Goal: Task Accomplishment & Management: Manage account settings

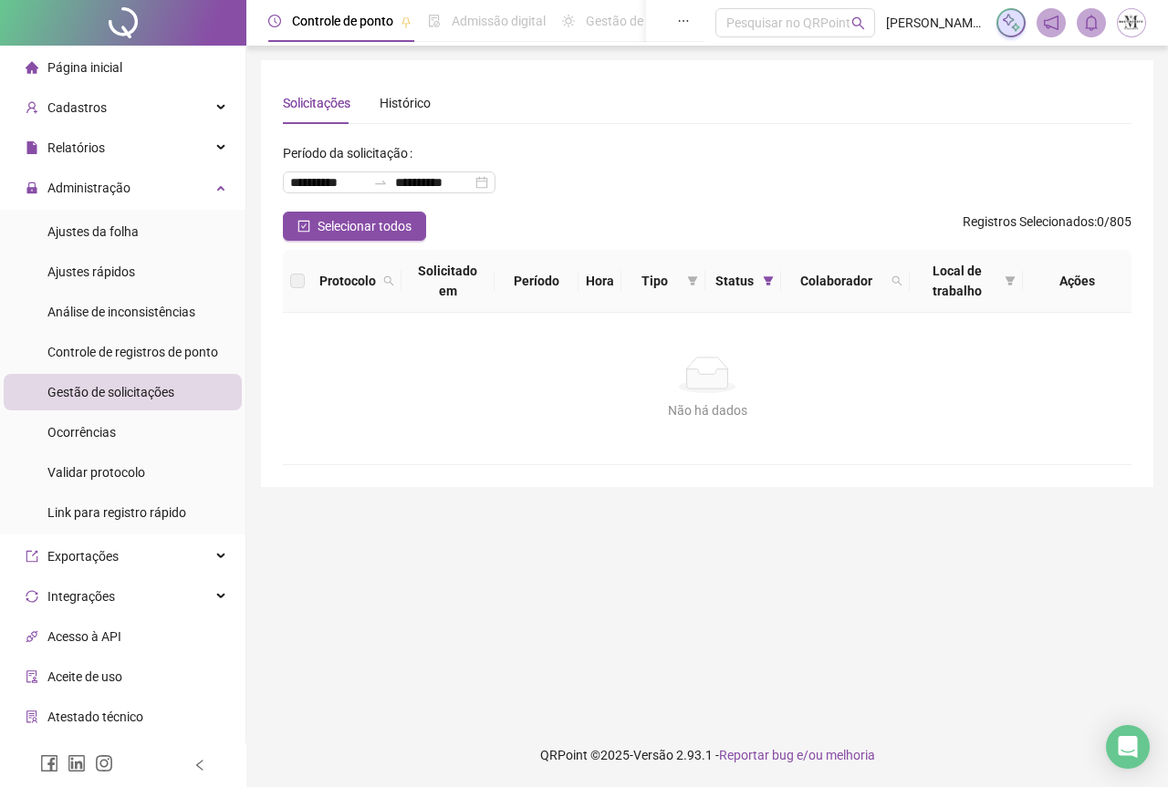
click at [97, 409] on div "Gestão de solicitações" at bounding box center [110, 392] width 127 height 36
click at [127, 26] on div at bounding box center [123, 23] width 246 height 46
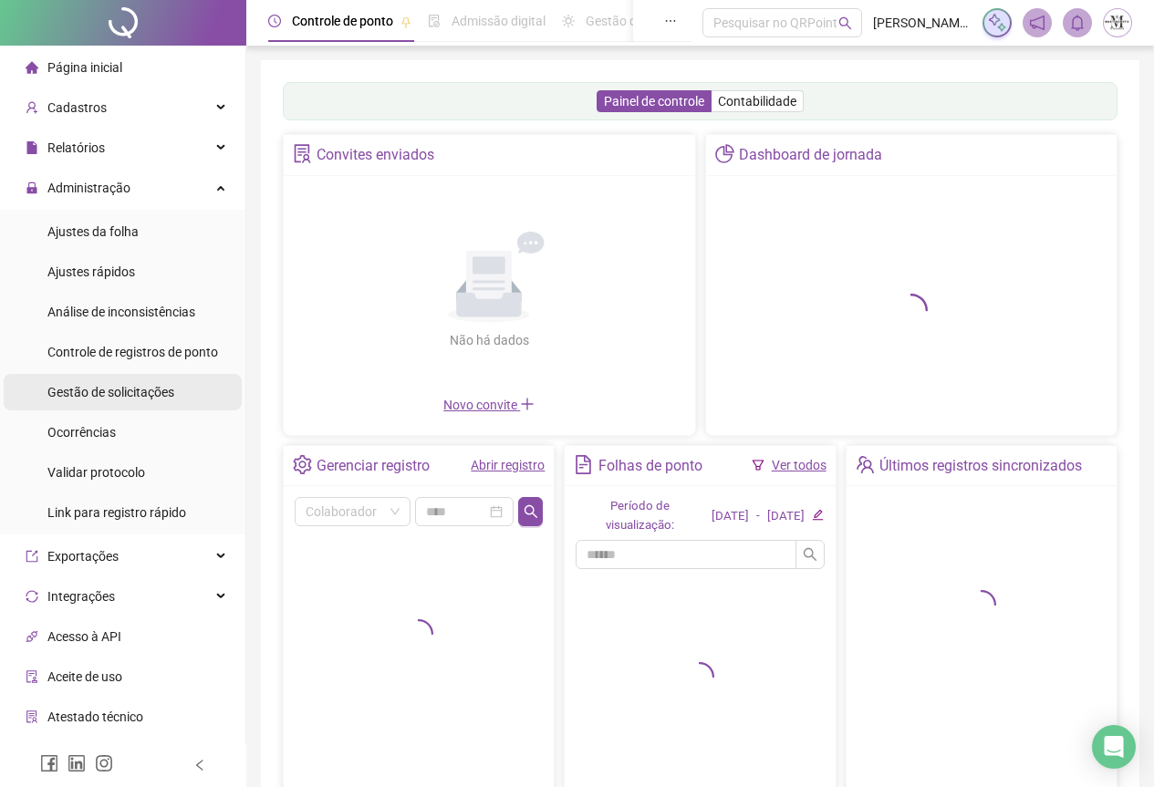
click at [101, 396] on span "Gestão de solicitações" at bounding box center [110, 392] width 127 height 15
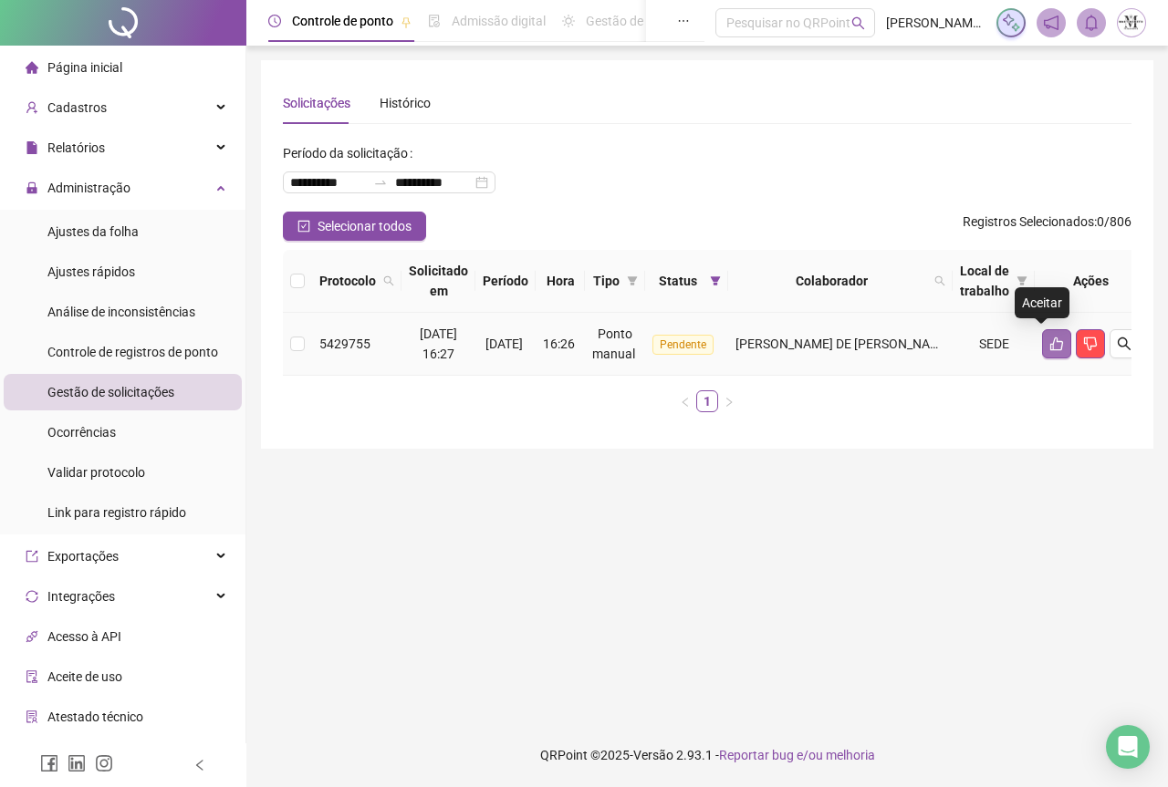
click at [1042, 340] on button "button" at bounding box center [1056, 343] width 29 height 29
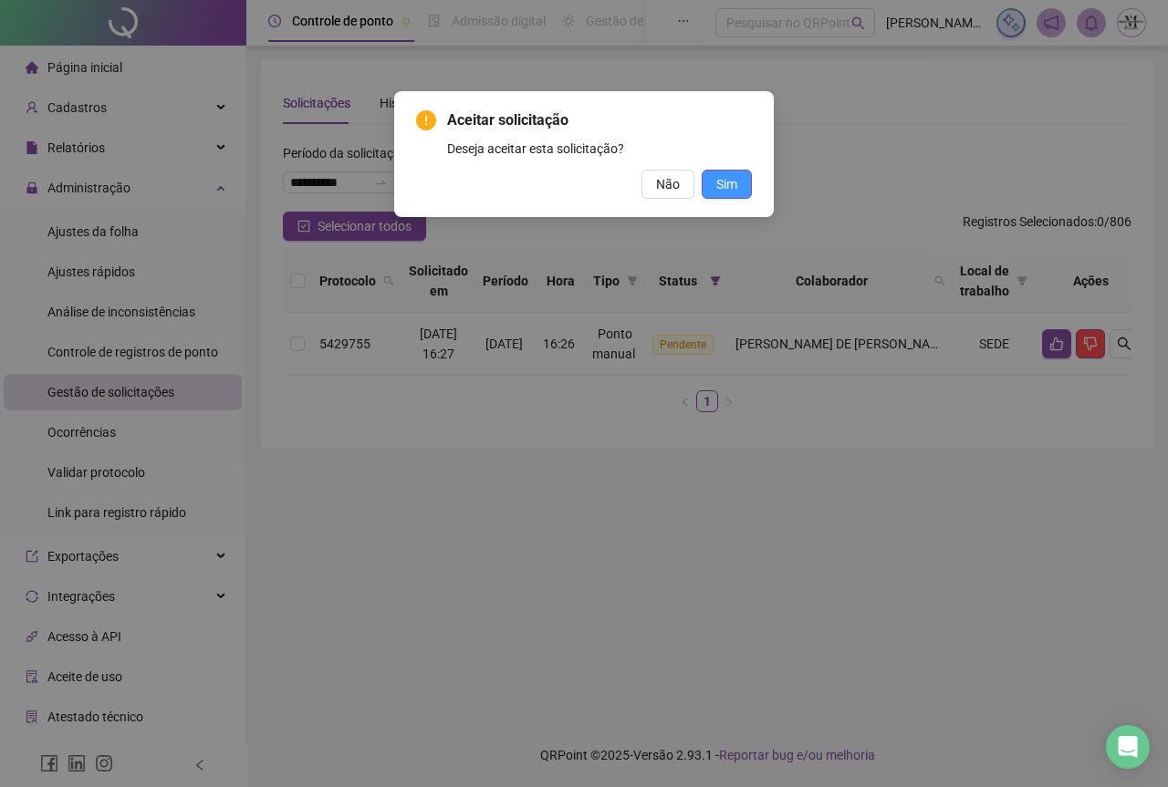
click at [723, 177] on span "Sim" at bounding box center [726, 184] width 21 height 20
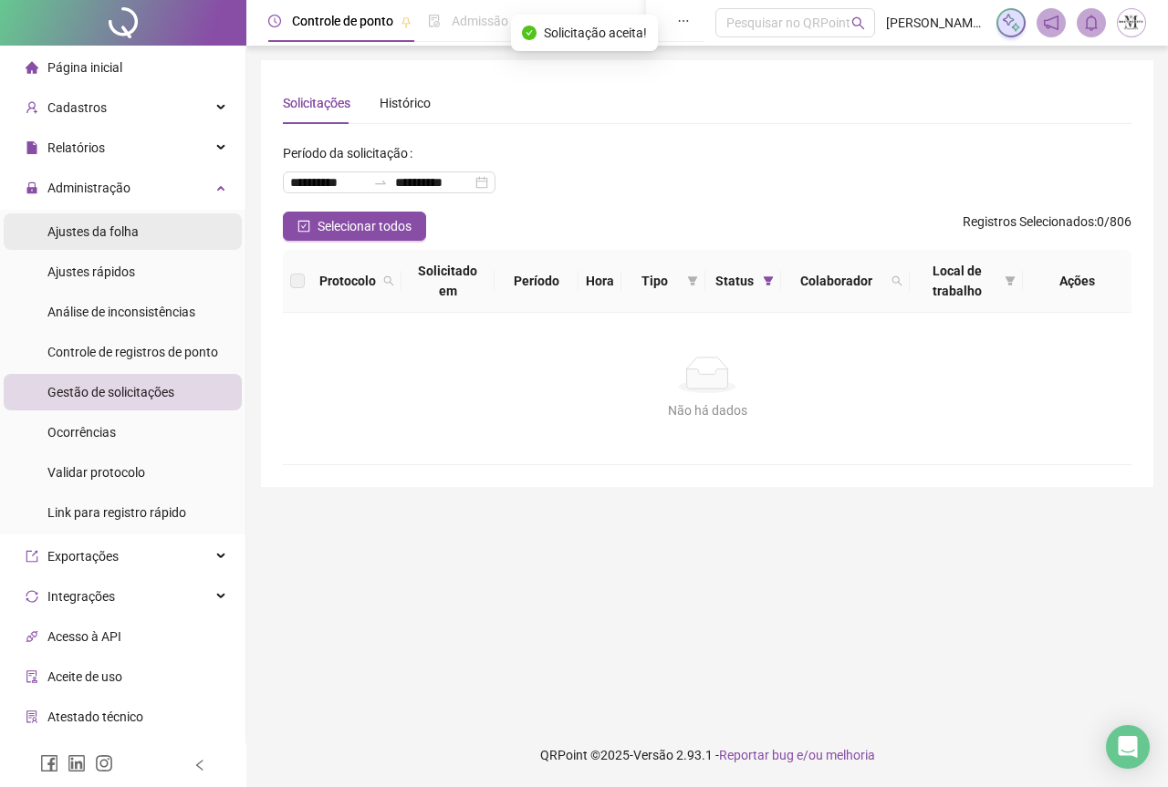
click at [85, 247] on div "Ajustes da folha" at bounding box center [92, 232] width 91 height 36
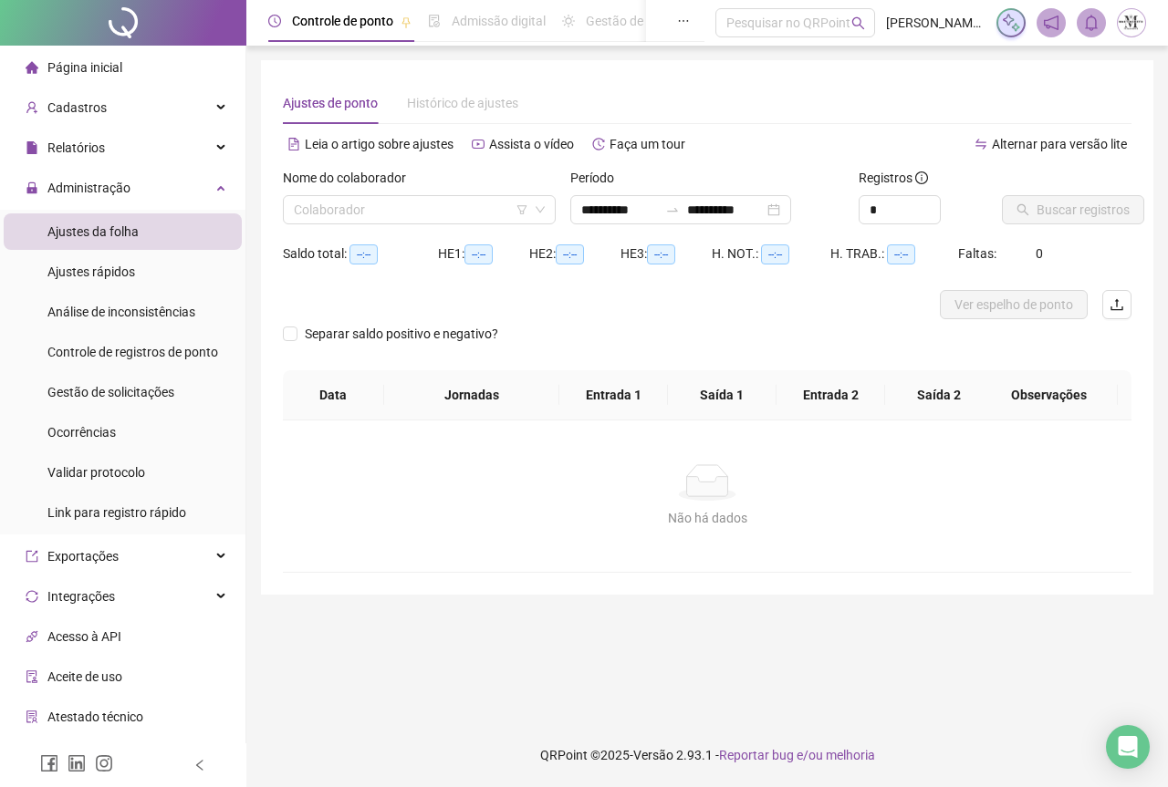
type input "**********"
